Goal: Task Accomplishment & Management: Use online tool/utility

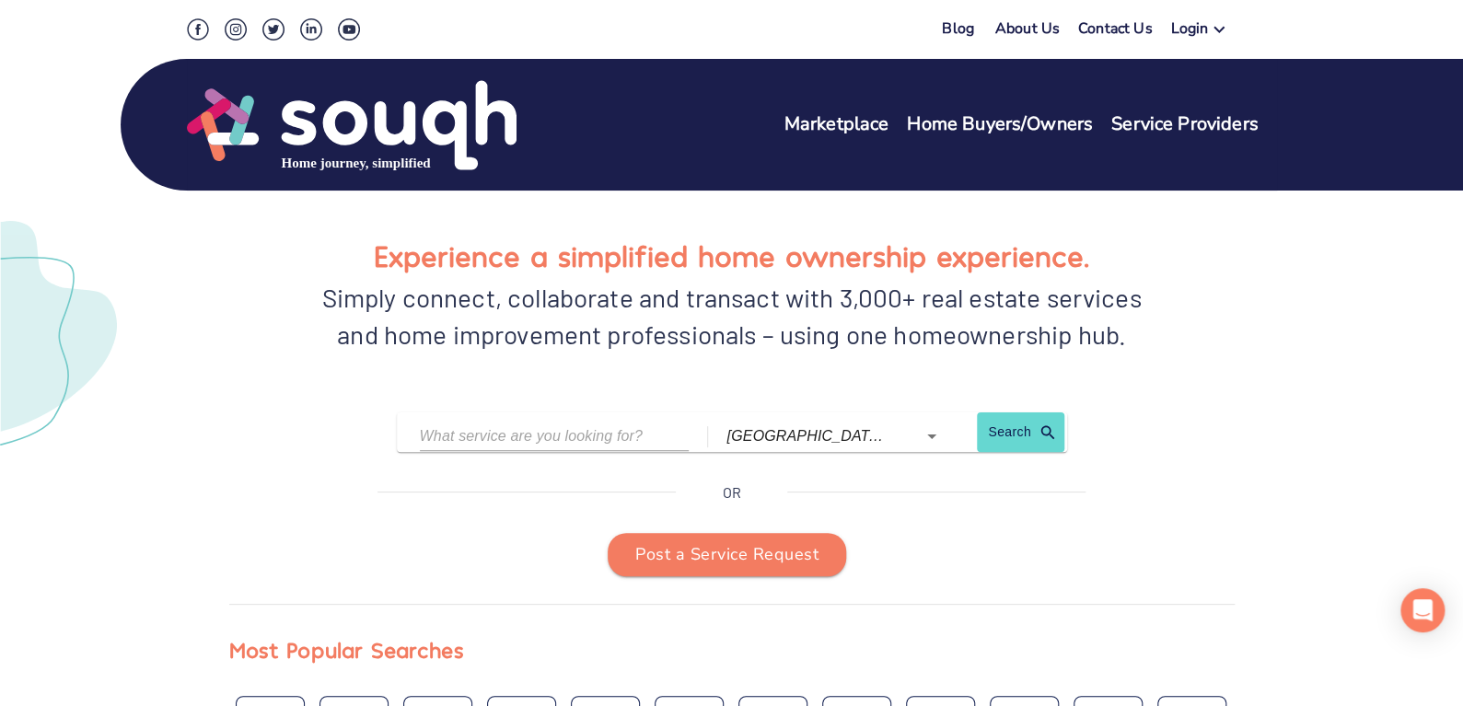
click at [549, 437] on input "text" at bounding box center [541, 436] width 242 height 29
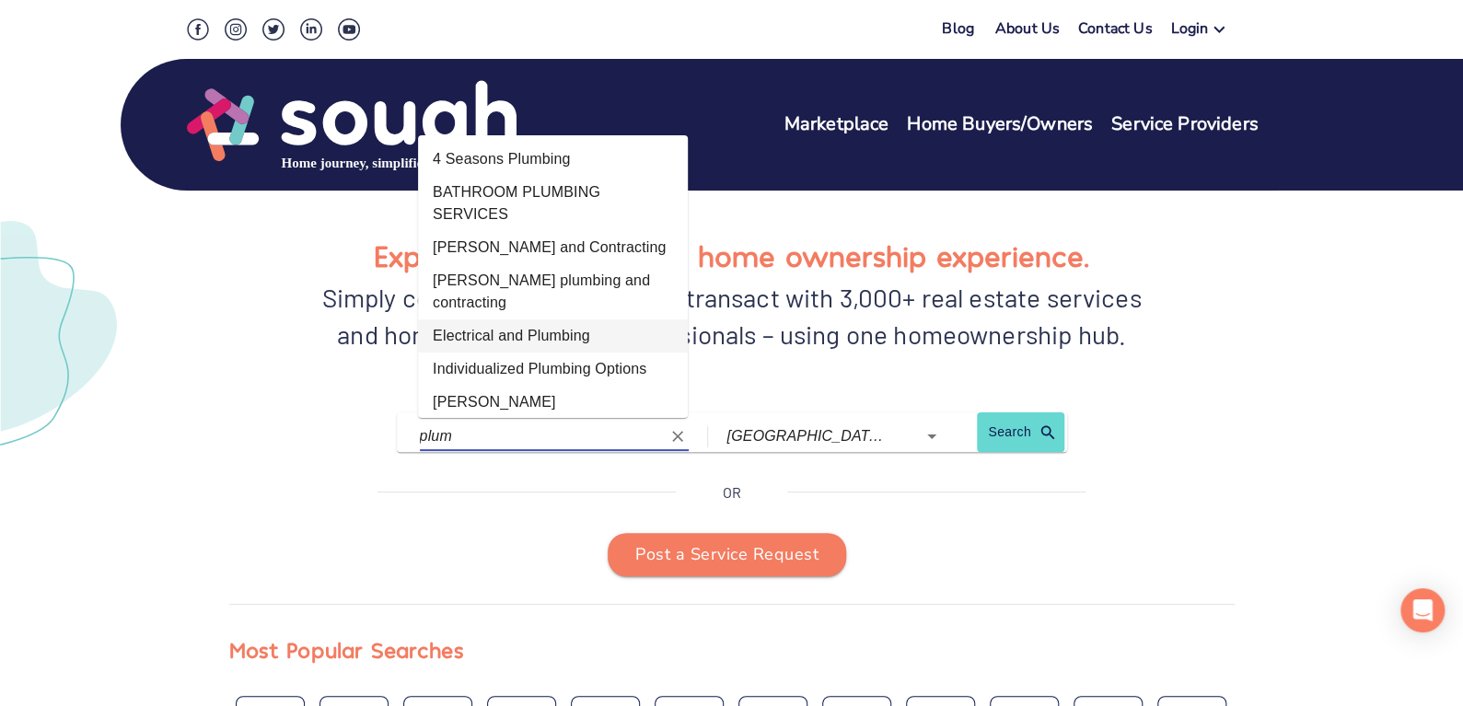
click at [502, 345] on li "Electrical and Plumbing" at bounding box center [553, 335] width 270 height 33
type input "Electrical and Plumbing"
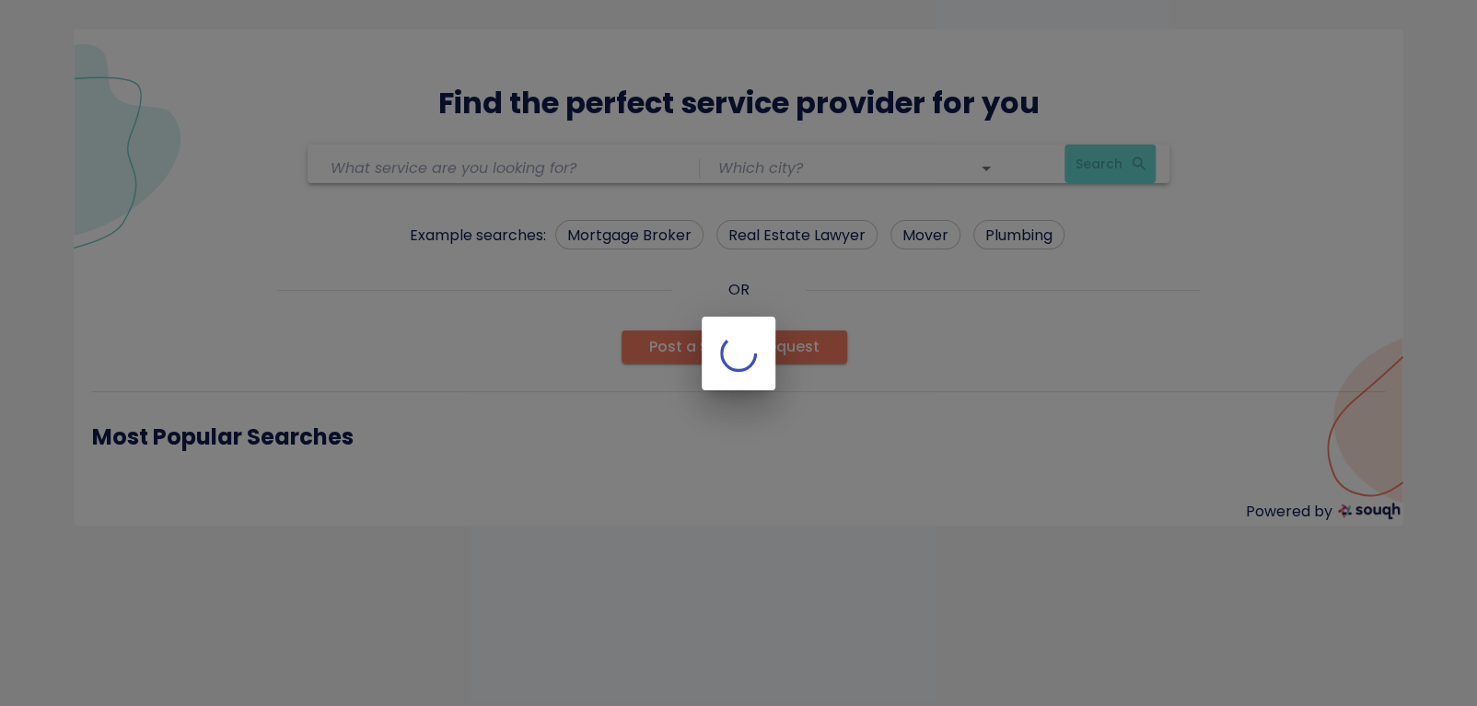
type input "[GEOGRAPHIC_DATA] ([GEOGRAPHIC_DATA])"
type input "Electrical and Plumbing"
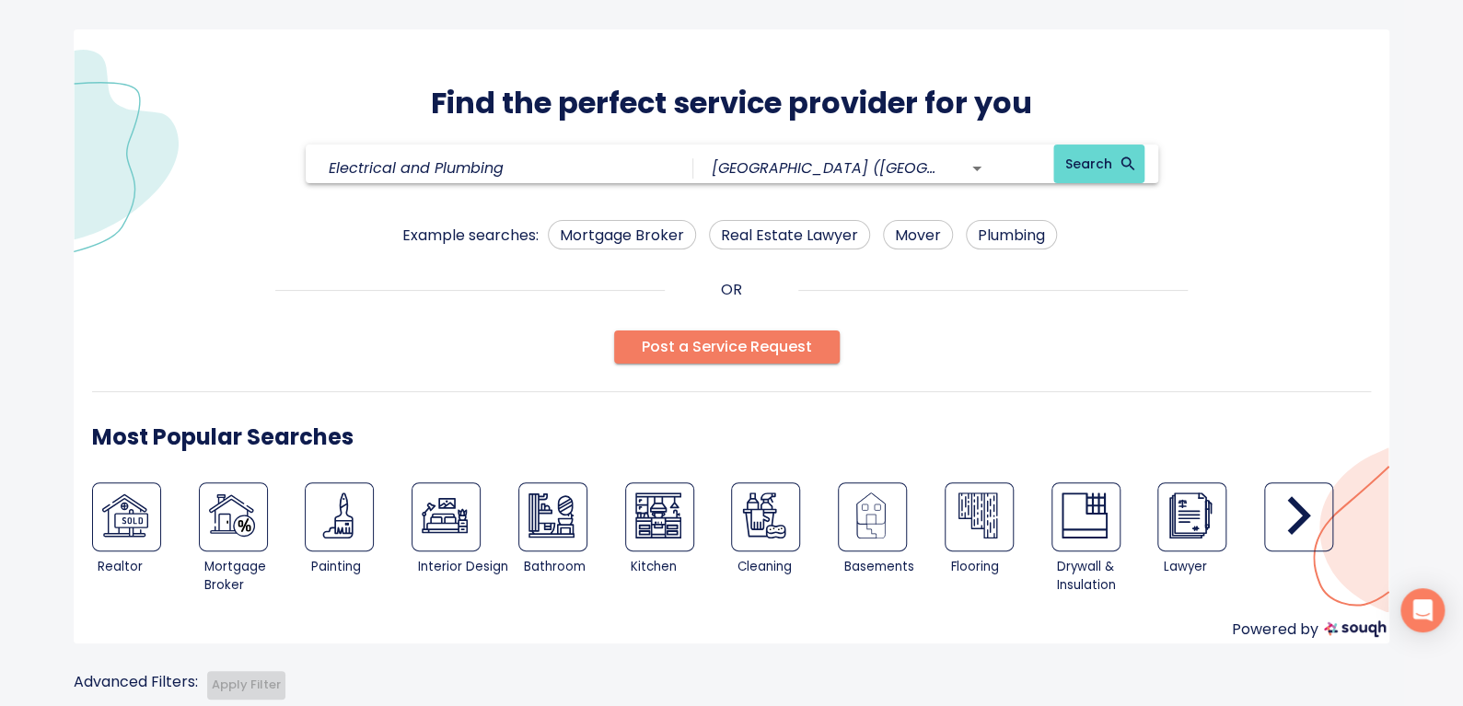
click at [14, 187] on div "Find the perfect service provider for you Electrical and Plumbing toronto (Onta…" at bounding box center [731, 589] width 1463 height 1178
